Goal: Information Seeking & Learning: Learn about a topic

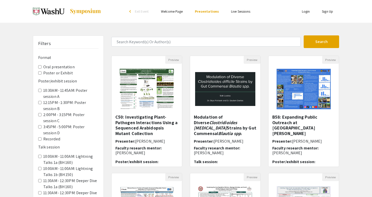
scroll to position [38, 0]
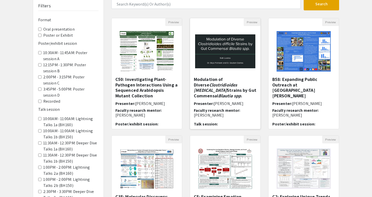
click at [215, 89] on h5 "Modulation of Diverse Clostridioides [MEDICAL_DATA] Strains by Gut Commensal Bl…" at bounding box center [225, 88] width 63 height 22
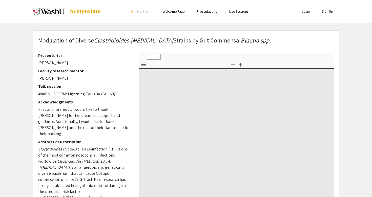
select select "custom"
type input "0"
select select "custom"
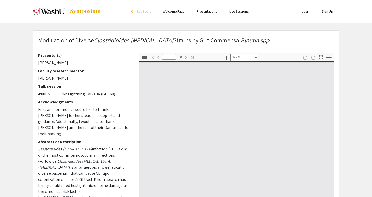
scroll to position [12, 0]
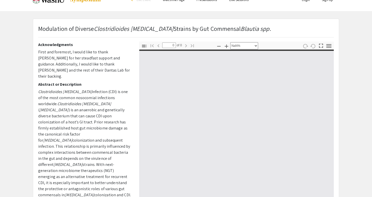
type input "1"
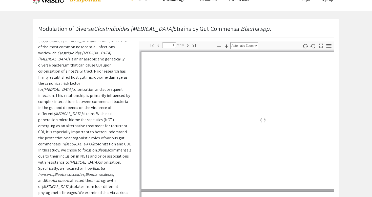
select select "auto"
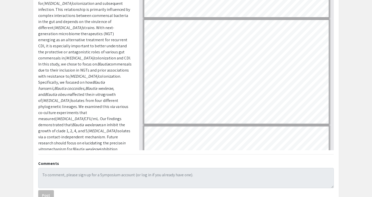
scroll to position [1254, 0]
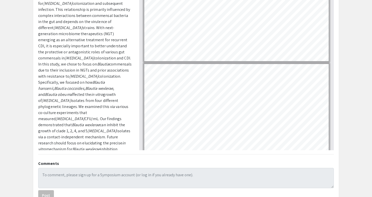
type input "18"
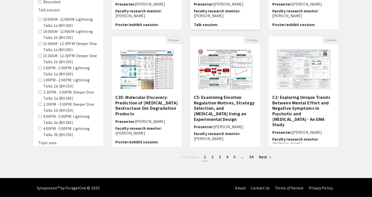
scroll to position [138, 0]
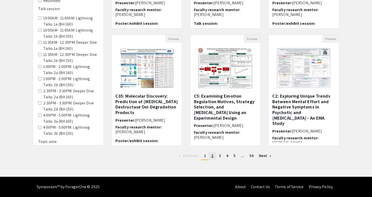
click at [214, 157] on link "page 2" at bounding box center [212, 156] width 7 height 8
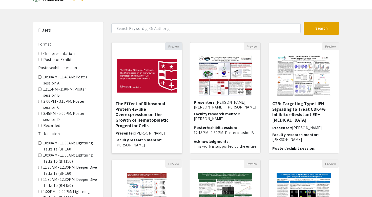
scroll to position [18, 0]
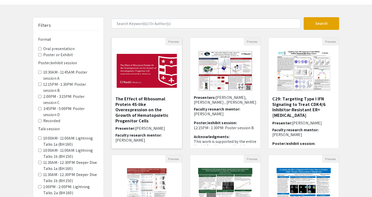
click at [143, 107] on h5 "The Effect of Ribosomal Protein 4S-like Overexpression on the Growth of Hematop…" at bounding box center [146, 109] width 63 height 27
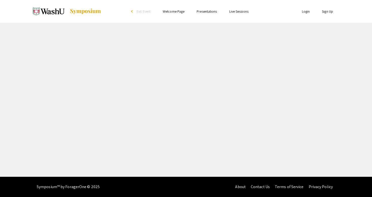
select select "custom"
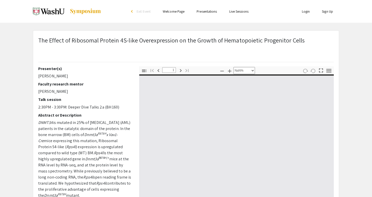
type input "0"
select select "custom"
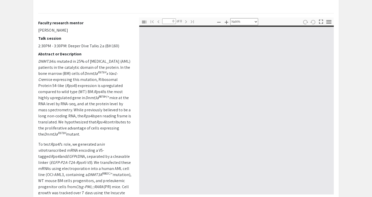
scroll to position [50, 0]
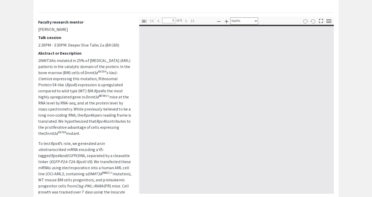
type input "1"
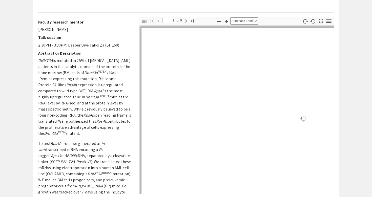
scroll to position [8, 0]
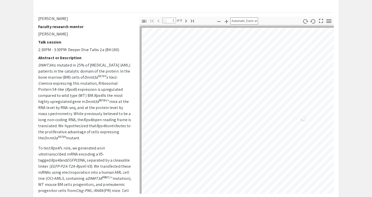
select select "auto"
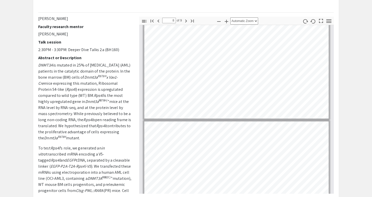
scroll to position [792, 0]
type input "9"
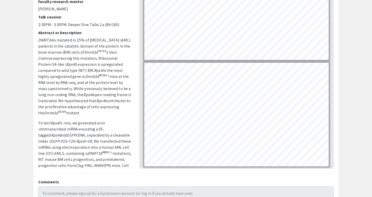
scroll to position [115, 0]
